Goal: Task Accomplishment & Management: Use online tool/utility

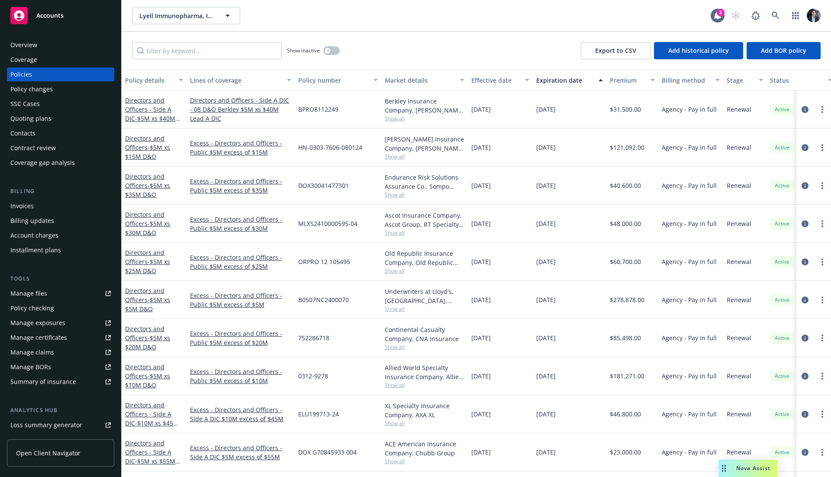
click at [38, 166] on div "Coverage gap analysis" at bounding box center [42, 163] width 65 height 14
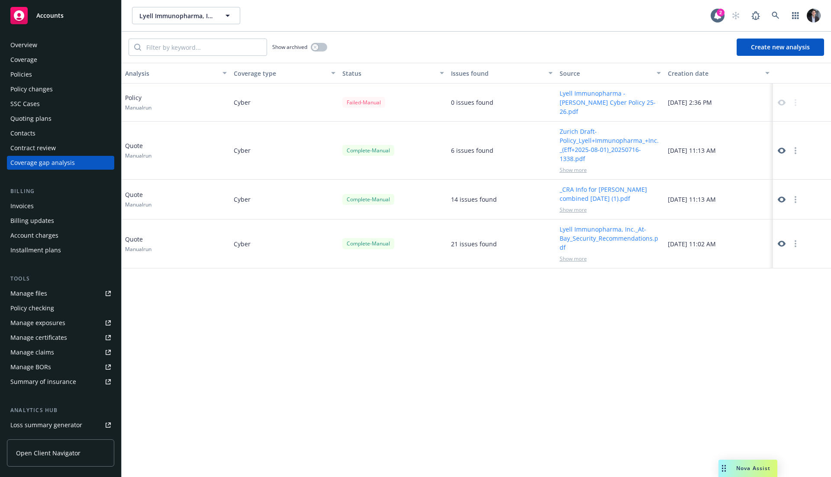
click at [758, 44] on button "Create new analysis" at bounding box center [780, 47] width 87 height 17
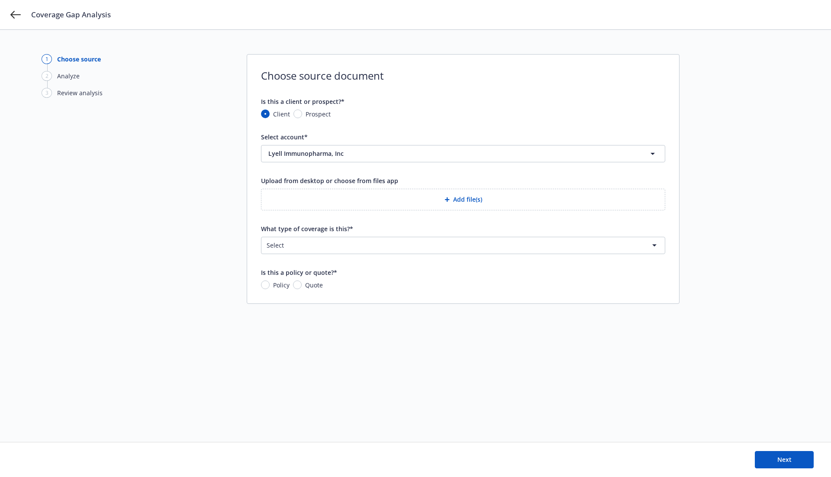
click at [483, 189] on button "Add file(s)" at bounding box center [463, 200] width 404 height 22
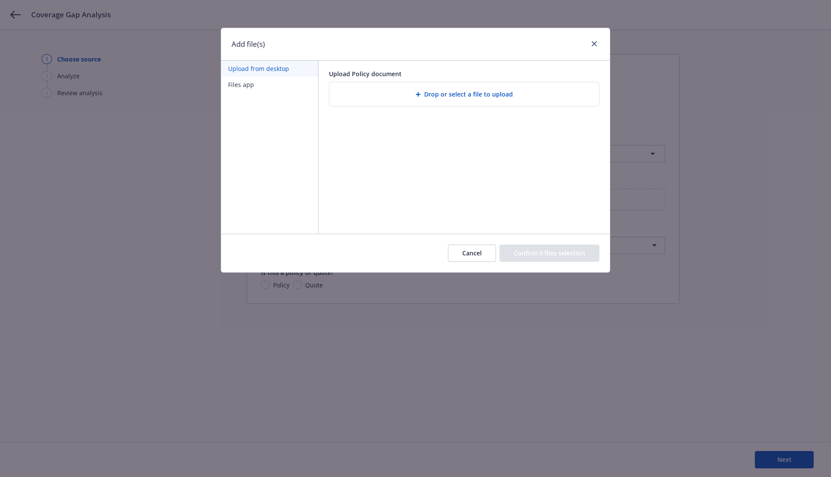
click at [424, 109] on div "Upload Policy document Drop or select a file to upload" at bounding box center [464, 88] width 291 height 55
click at [426, 100] on div "Drop or select a file to upload" at bounding box center [464, 94] width 270 height 24
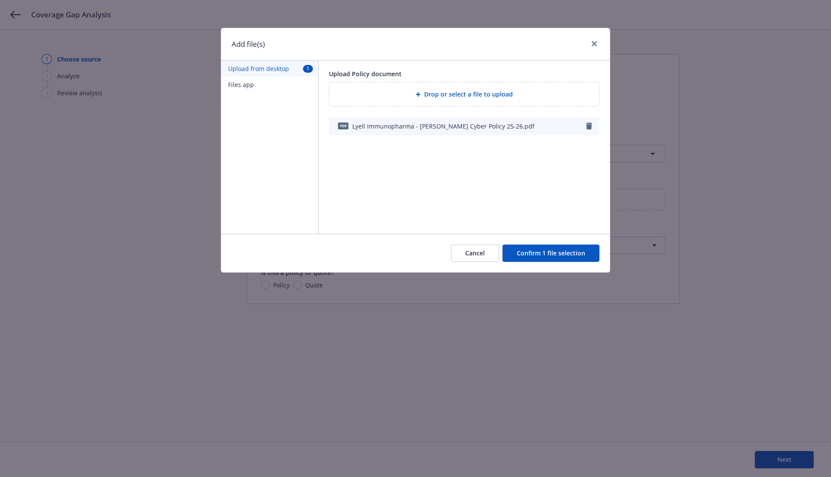
click at [534, 248] on button "Confirm 1 file selection" at bounding box center [551, 253] width 97 height 17
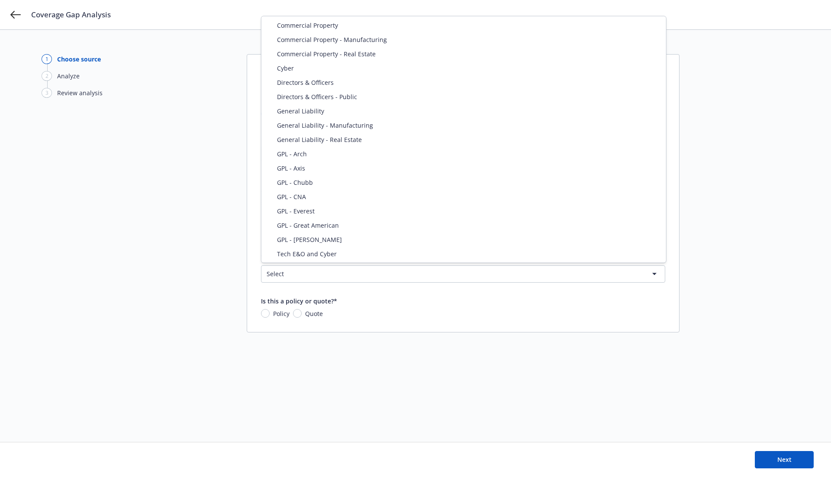
click at [409, 266] on html "Coverage Gap Analysis 1 Choose source 2 Analyze 3 Review analysis Choose source…" at bounding box center [415, 238] width 831 height 477
select select "CYBER"
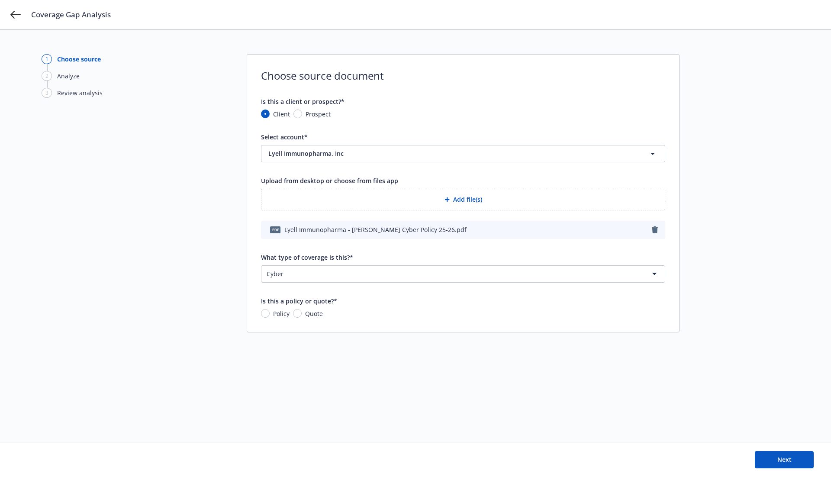
click at [273, 307] on div "Is this a policy or quote?* Policy Quote" at bounding box center [463, 308] width 404 height 22
click at [270, 310] on span "Policy" at bounding box center [280, 313] width 20 height 9
click at [270, 310] on input "Policy" at bounding box center [265, 313] width 9 height 9
radio input "true"
click at [768, 458] on button "Next" at bounding box center [784, 459] width 59 height 17
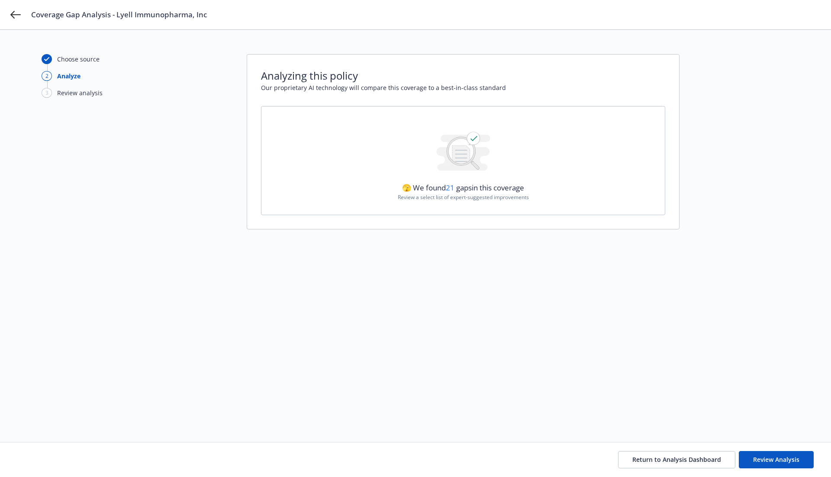
click at [481, 258] on div "Choose source 2 Analyze 3 Review analysis Analyzing this policy Our proprietary…" at bounding box center [416, 236] width 748 height 364
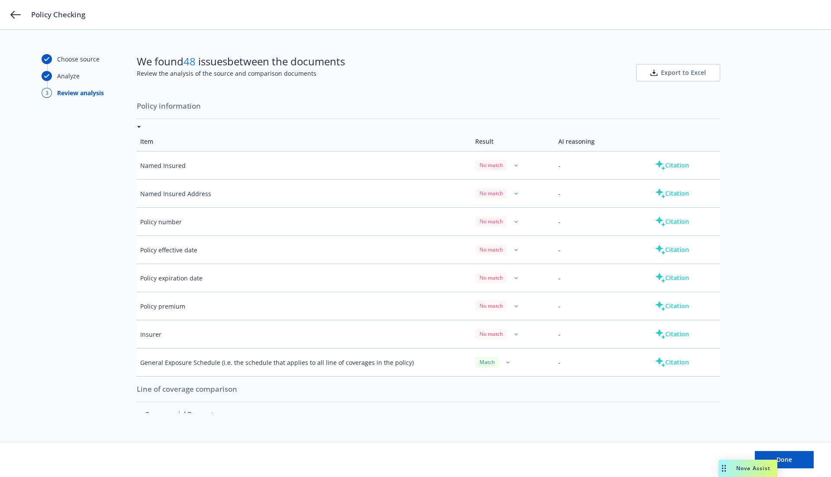
click at [664, 226] on button "Citation" at bounding box center [672, 221] width 62 height 17
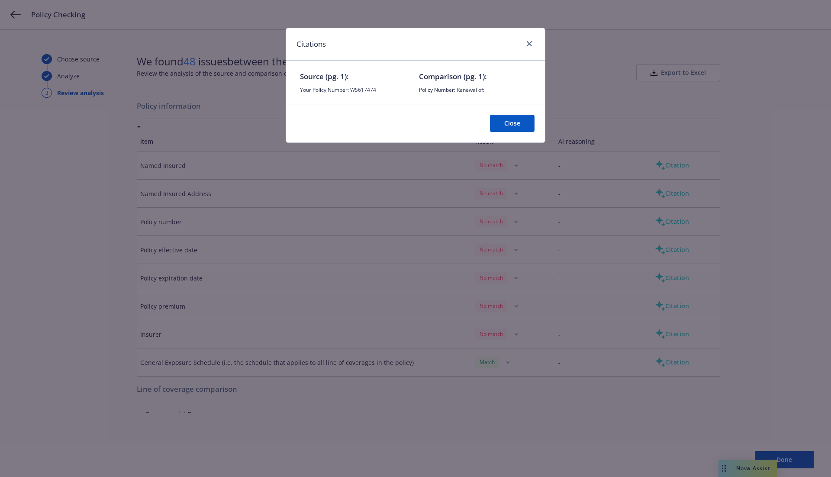
click at [378, 93] on span "Your Policy Number: WS617474" at bounding box center [356, 89] width 112 height 7
drag, startPoint x: 378, startPoint y: 93, endPoint x: 358, endPoint y: 93, distance: 19.9
click at [358, 93] on span "Your Policy Number: WS617474" at bounding box center [356, 89] width 112 height 7
drag, startPoint x: 491, startPoint y: 88, endPoint x: 467, endPoint y: 93, distance: 25.1
click at [474, 91] on span "Policy Number: Renewal of:" at bounding box center [475, 89] width 112 height 7
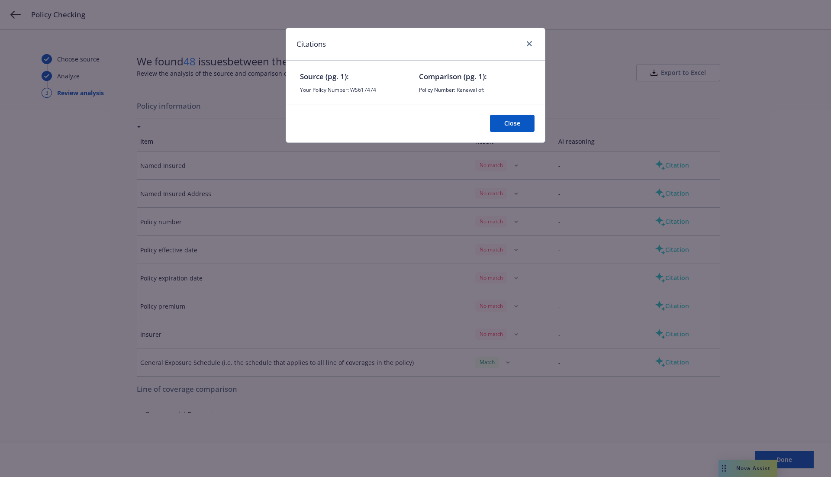
click at [433, 90] on span "Policy Number: Renewal of:" at bounding box center [475, 89] width 112 height 7
drag, startPoint x: 433, startPoint y: 90, endPoint x: 448, endPoint y: 90, distance: 15.6
click at [448, 90] on span "Policy Number: Renewal of:" at bounding box center [475, 89] width 112 height 7
click at [466, 90] on span "Policy Number: Renewal of:" at bounding box center [475, 89] width 112 height 7
drag, startPoint x: 466, startPoint y: 90, endPoint x: 481, endPoint y: 90, distance: 14.7
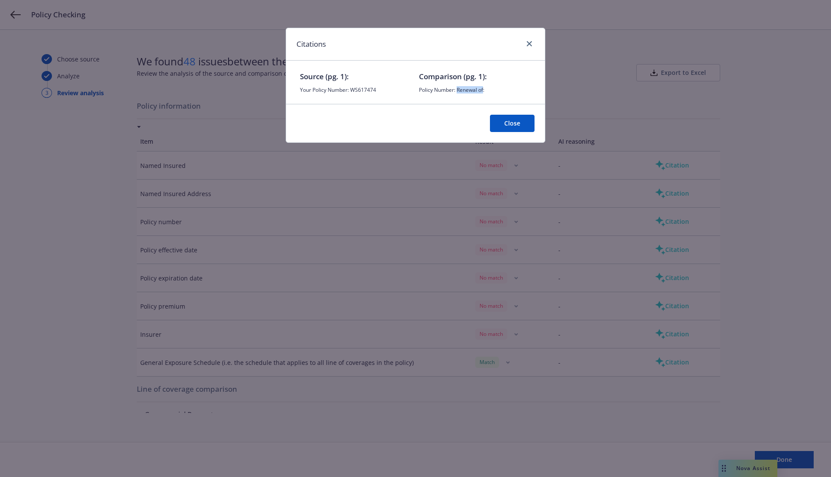
click at [481, 90] on span "Policy Number: Renewal of:" at bounding box center [475, 89] width 112 height 7
click at [492, 90] on span "Policy Number: Renewal of:" at bounding box center [475, 89] width 112 height 7
drag, startPoint x: 492, startPoint y: 90, endPoint x: 412, endPoint y: 96, distance: 79.9
click at [412, 96] on div "Source (pg. 1): Your Policy Number: WS617474 Comparison (pg. 1): Policy Number:…" at bounding box center [415, 82] width 259 height 43
click at [417, 92] on div "Source (pg. 1): Your Policy Number: WS617474 Comparison (pg. 1): Policy Number:…" at bounding box center [415, 82] width 259 height 43
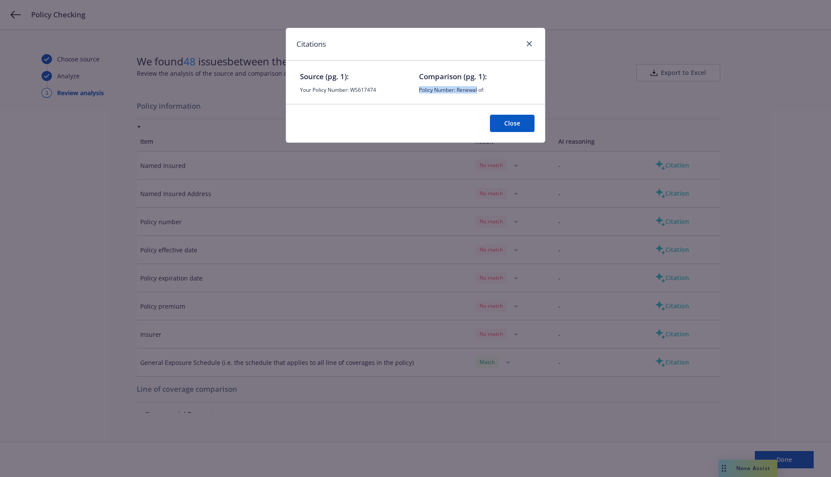
drag, startPoint x: 418, startPoint y: 93, endPoint x: 475, endPoint y: 87, distance: 57.0
click at [473, 87] on div "Source (pg. 1): Your Policy Number: WS617474 Comparison (pg. 1): Policy Number:…" at bounding box center [415, 82] width 259 height 43
click at [485, 87] on span "Policy Number: Renewal of:" at bounding box center [475, 89] width 112 height 7
drag, startPoint x: 485, startPoint y: 87, endPoint x: 467, endPoint y: 91, distance: 18.0
click at [467, 91] on span "Policy Number: Renewal of:" at bounding box center [475, 89] width 112 height 7
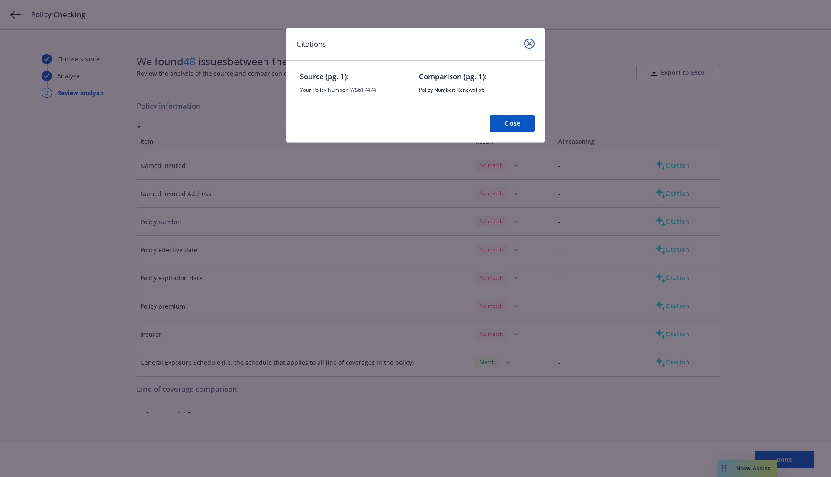
click at [531, 46] on link "close" at bounding box center [529, 44] width 10 height 10
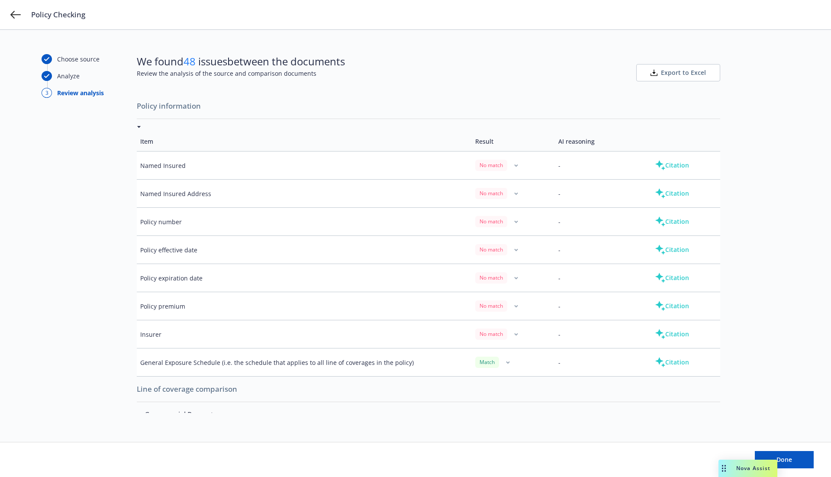
click at [663, 244] on button "Citation" at bounding box center [672, 249] width 62 height 17
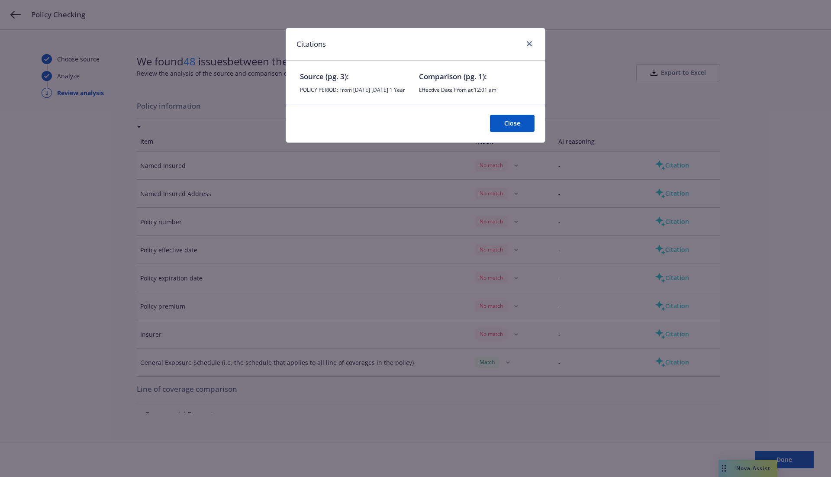
click at [501, 92] on span "Effective Date From at 12:01 am" at bounding box center [475, 89] width 112 height 7
click at [530, 45] on icon "close" at bounding box center [529, 43] width 5 height 5
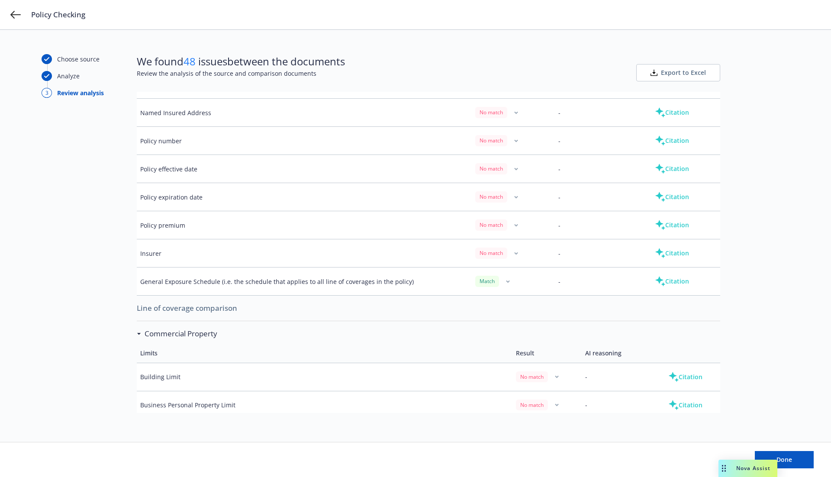
scroll to position [81, 0]
click at [670, 245] on button "Citation" at bounding box center [672, 252] width 62 height 17
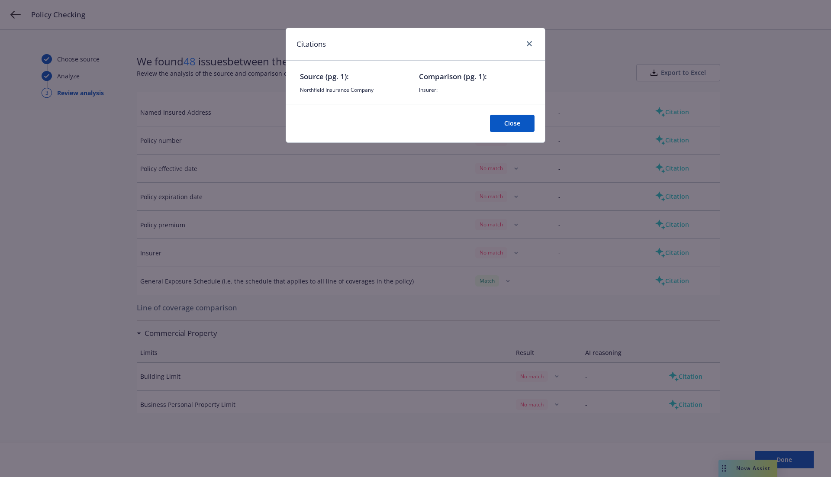
click at [545, 45] on div "Citations Source (pg. 1): Northfield Insurance Company Comparison (pg. 1): Insu…" at bounding box center [416, 85] width 260 height 115
click at [525, 45] on link "close" at bounding box center [529, 44] width 10 height 10
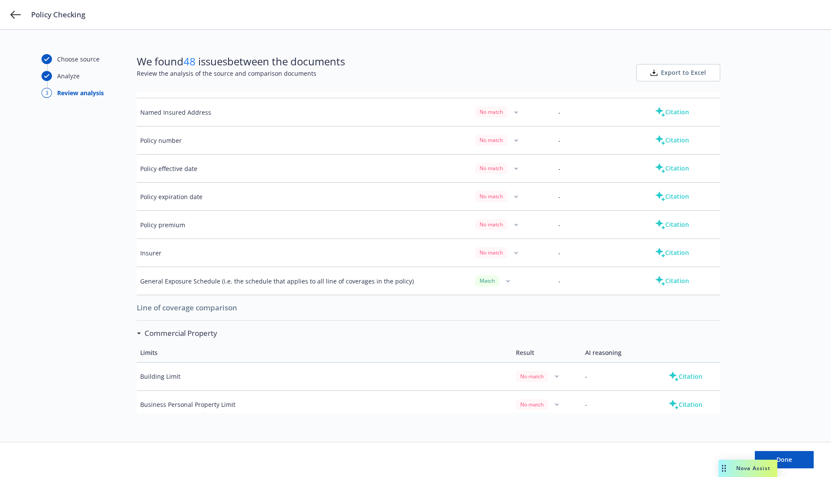
click at [672, 281] on button "Citation" at bounding box center [672, 280] width 62 height 17
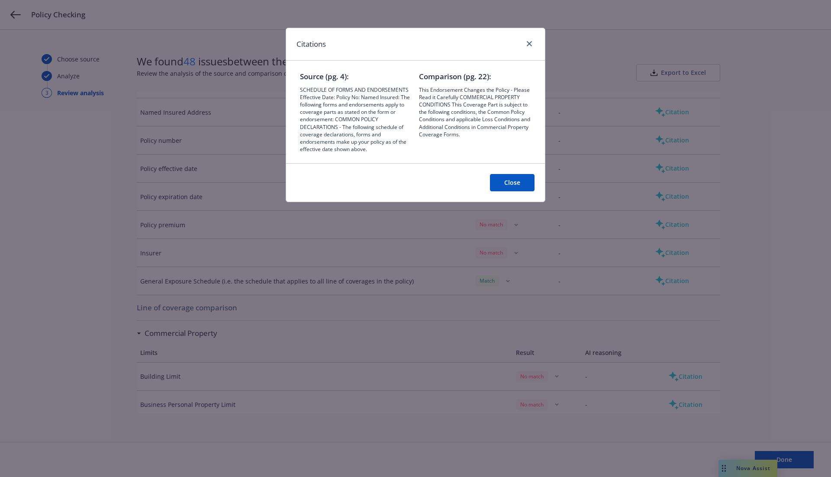
click at [541, 31] on div "Citations" at bounding box center [415, 44] width 259 height 32
click at [538, 39] on div "Citations" at bounding box center [415, 44] width 259 height 32
click at [526, 45] on link "close" at bounding box center [529, 44] width 10 height 10
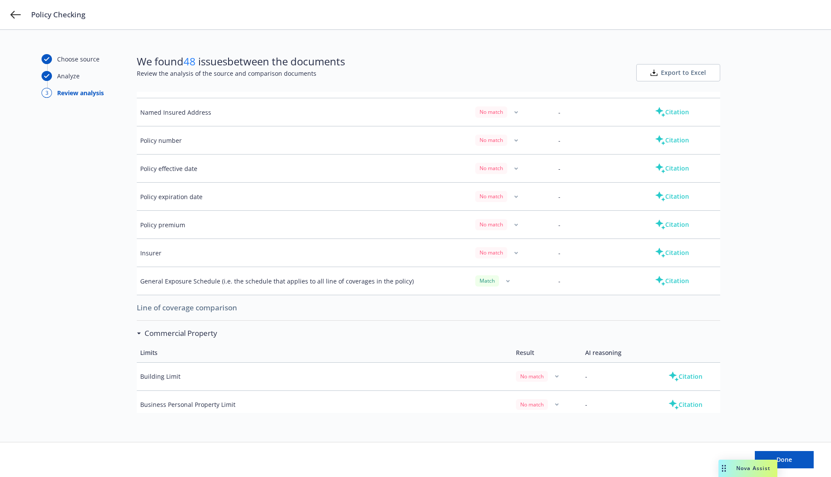
scroll to position [0, 0]
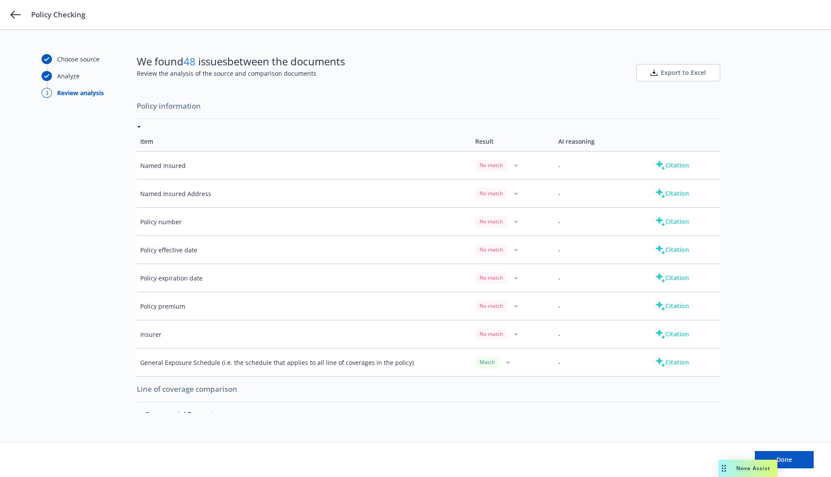
click at [669, 165] on button "Citation" at bounding box center [672, 165] width 62 height 17
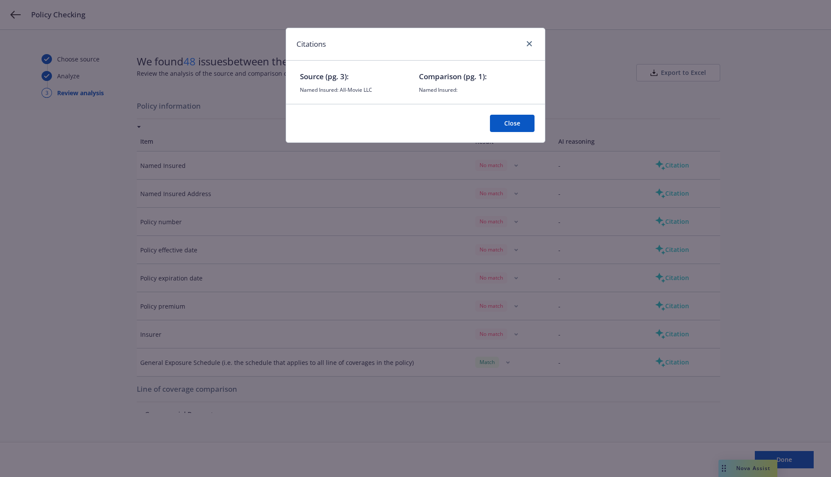
click at [523, 38] on div "Citations" at bounding box center [415, 44] width 259 height 32
click at [526, 39] on div at bounding box center [528, 44] width 14 height 11
click at [529, 43] on icon "close" at bounding box center [529, 43] width 5 height 5
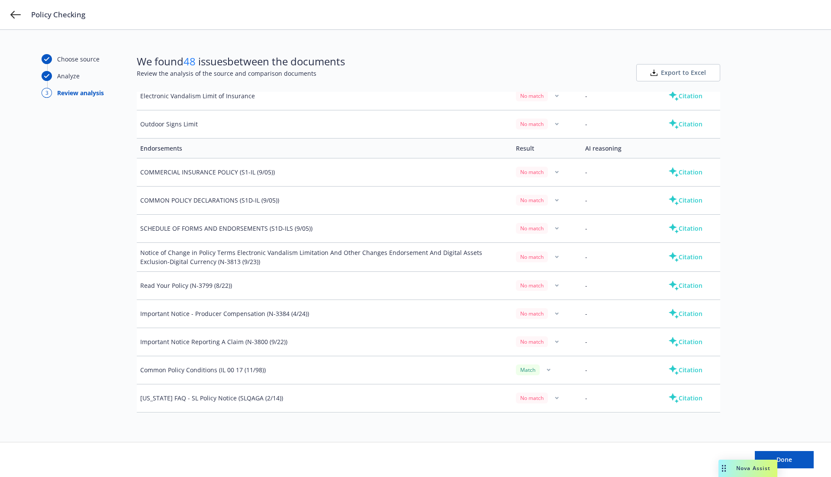
scroll to position [558, 0]
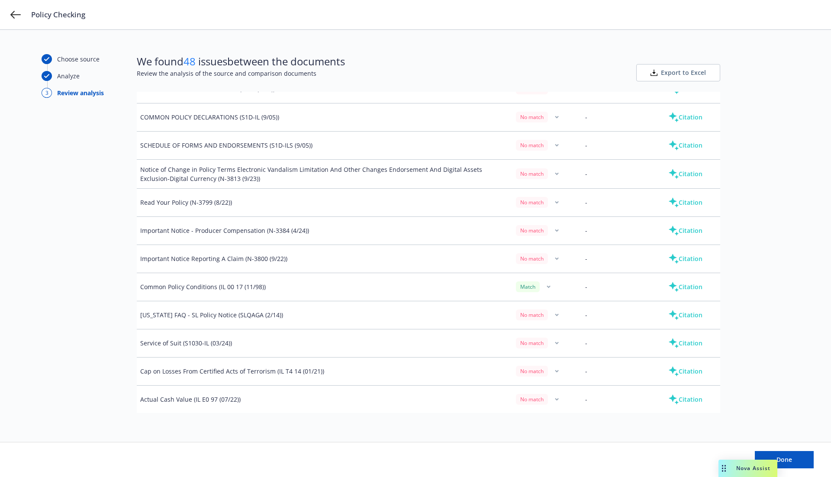
click at [675, 281] on button "Citation" at bounding box center [686, 286] width 62 height 17
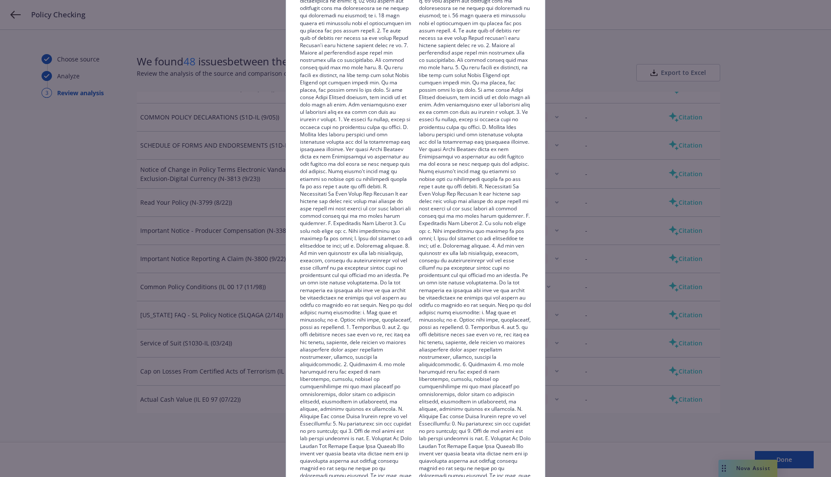
scroll to position [0, 0]
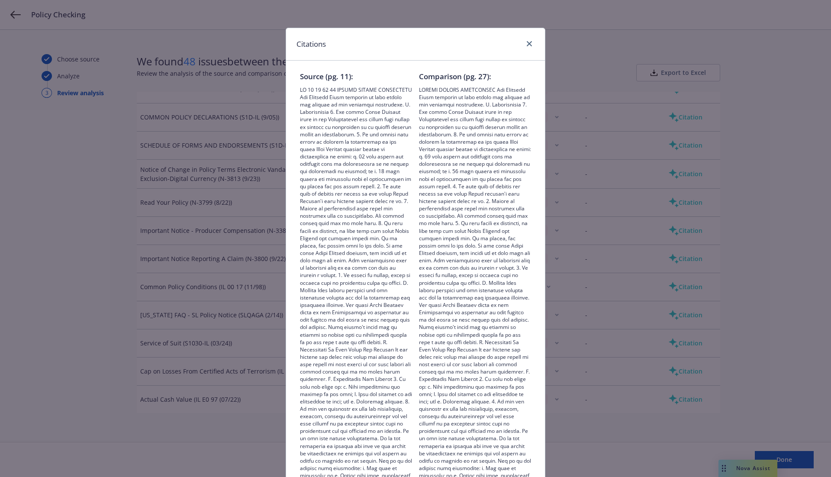
click at [636, 110] on div "Citations Source (pg. 11): Comparison (pg. 27): Close" at bounding box center [415, 238] width 831 height 477
click at [535, 43] on div "Citations" at bounding box center [415, 44] width 259 height 32
click at [522, 39] on div at bounding box center [528, 44] width 14 height 11
click at [527, 42] on icon "close" at bounding box center [529, 43] width 5 height 5
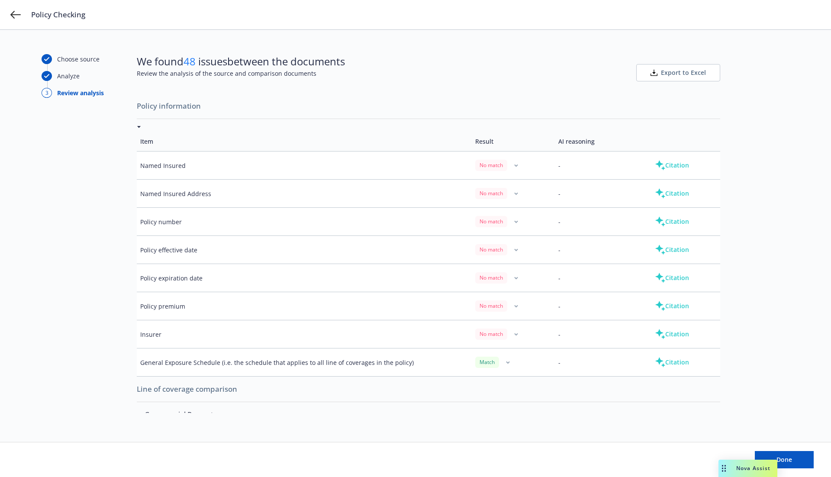
click at [672, 301] on button "Citation" at bounding box center [672, 305] width 62 height 17
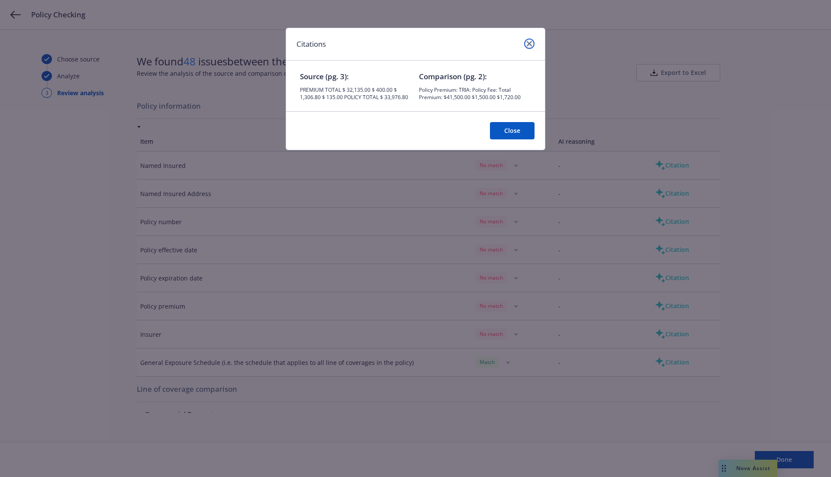
click at [531, 39] on link "close" at bounding box center [529, 44] width 10 height 10
